Goal: Task Accomplishment & Management: Manage account settings

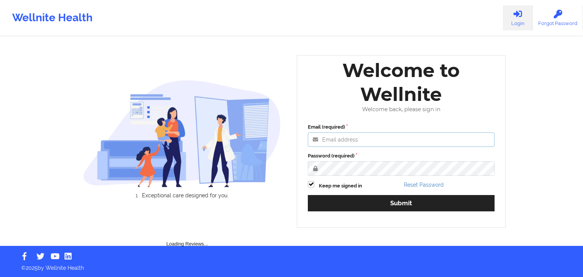
type input "[EMAIL_ADDRESS][DOMAIN_NAME]"
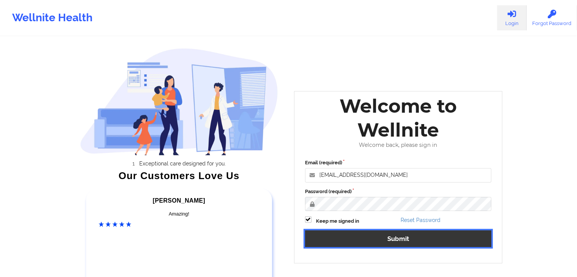
click at [336, 239] on button "Submit" at bounding box center [398, 238] width 187 height 16
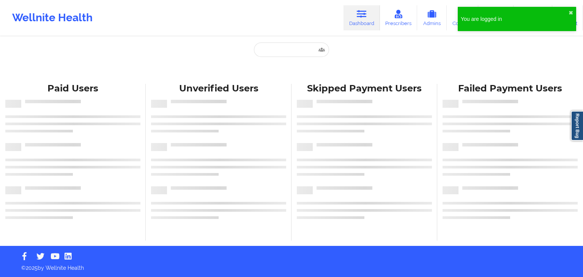
click at [567, 16] on div "You are logged in" at bounding box center [515, 19] width 108 height 8
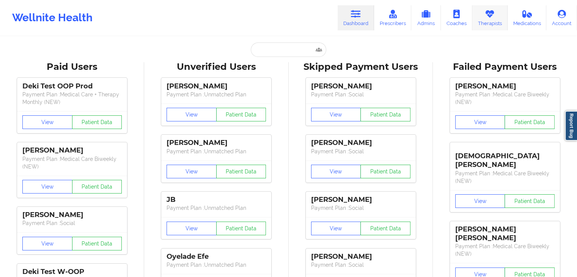
click at [497, 22] on link "Therapists" at bounding box center [489, 17] width 35 height 25
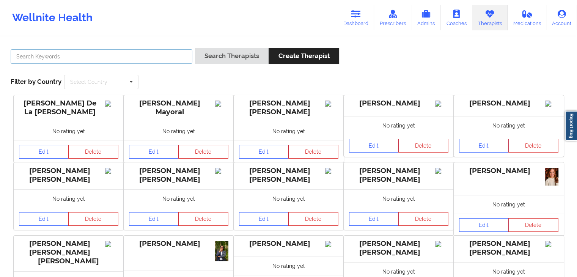
click at [135, 61] on input "text" at bounding box center [102, 56] width 182 height 14
click at [195, 48] on button "Search Therapists" at bounding box center [232, 56] width 74 height 16
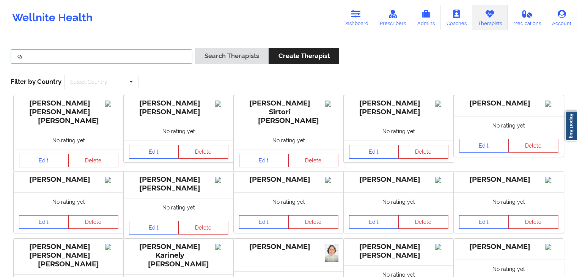
type input "k"
type input "[PERSON_NAME]"
click at [195, 48] on button "Search Therapists" at bounding box center [232, 56] width 74 height 16
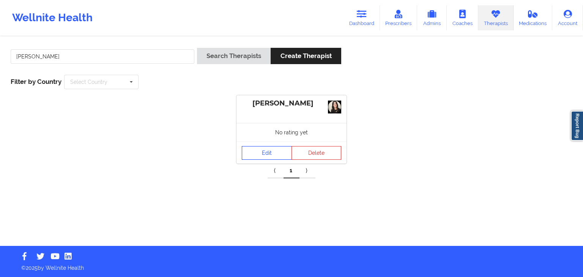
click at [253, 149] on link "Edit" at bounding box center [267, 153] width 50 height 14
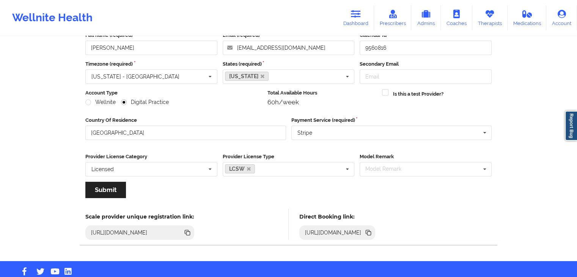
scroll to position [63, 0]
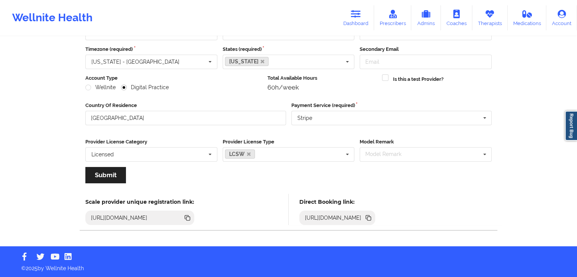
click at [373, 220] on icon at bounding box center [368, 218] width 8 height 8
